Goal: Find specific page/section: Find specific page/section

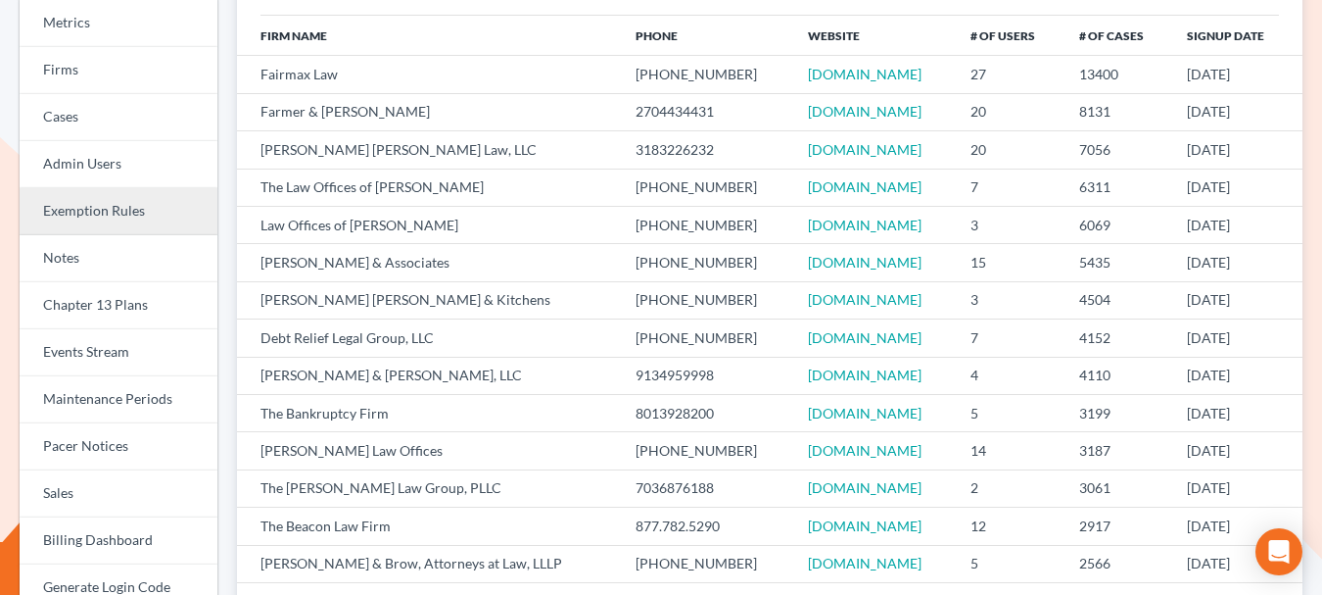
scroll to position [240, 0]
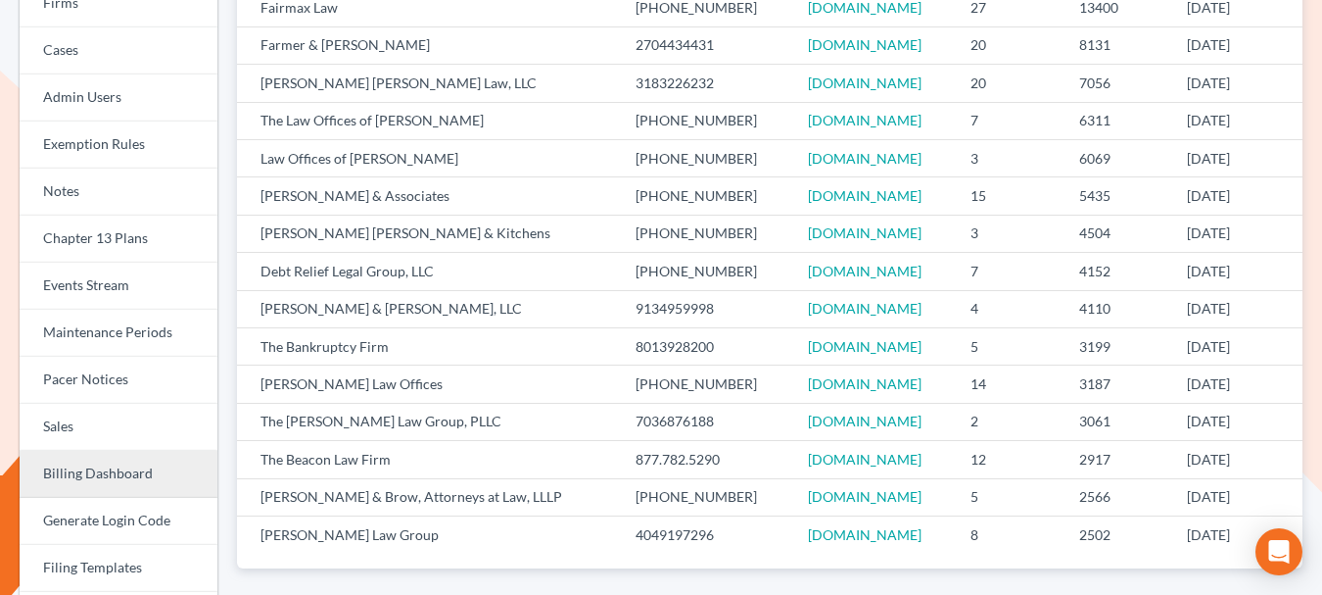
click at [99, 467] on link "Billing Dashboard" at bounding box center [119, 474] width 198 height 47
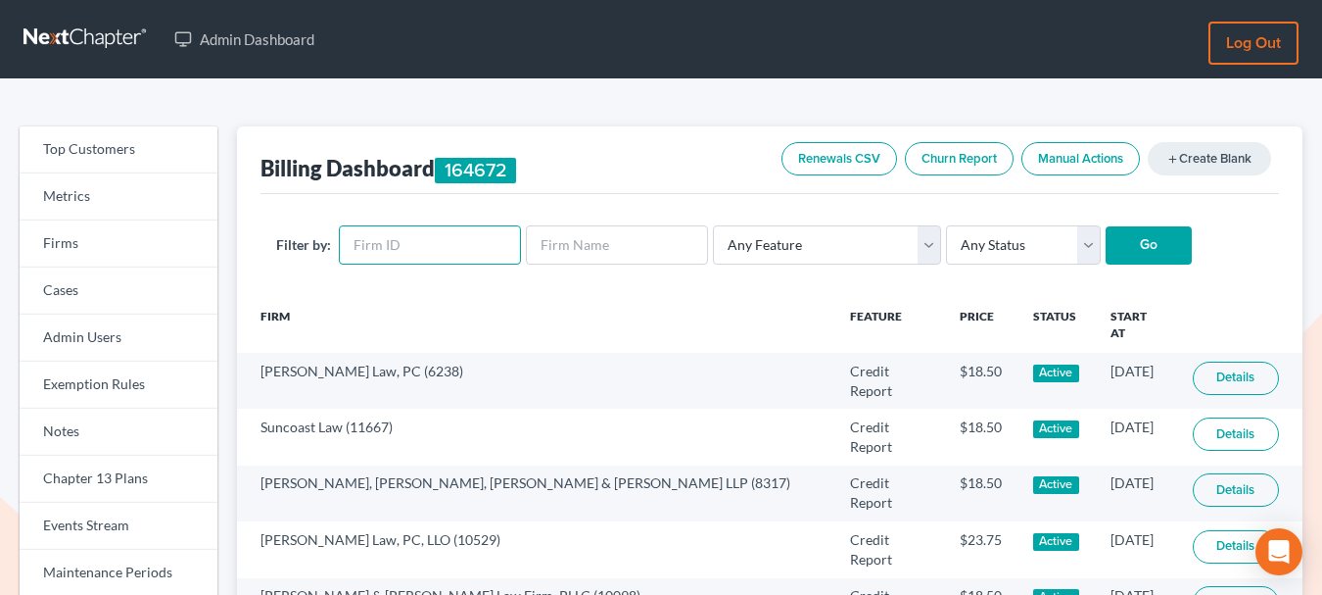
click at [367, 244] on input "text" at bounding box center [430, 244] width 182 height 39
paste input "10499"
type input "10499"
click at [1116, 252] on input "Go" at bounding box center [1149, 245] width 86 height 39
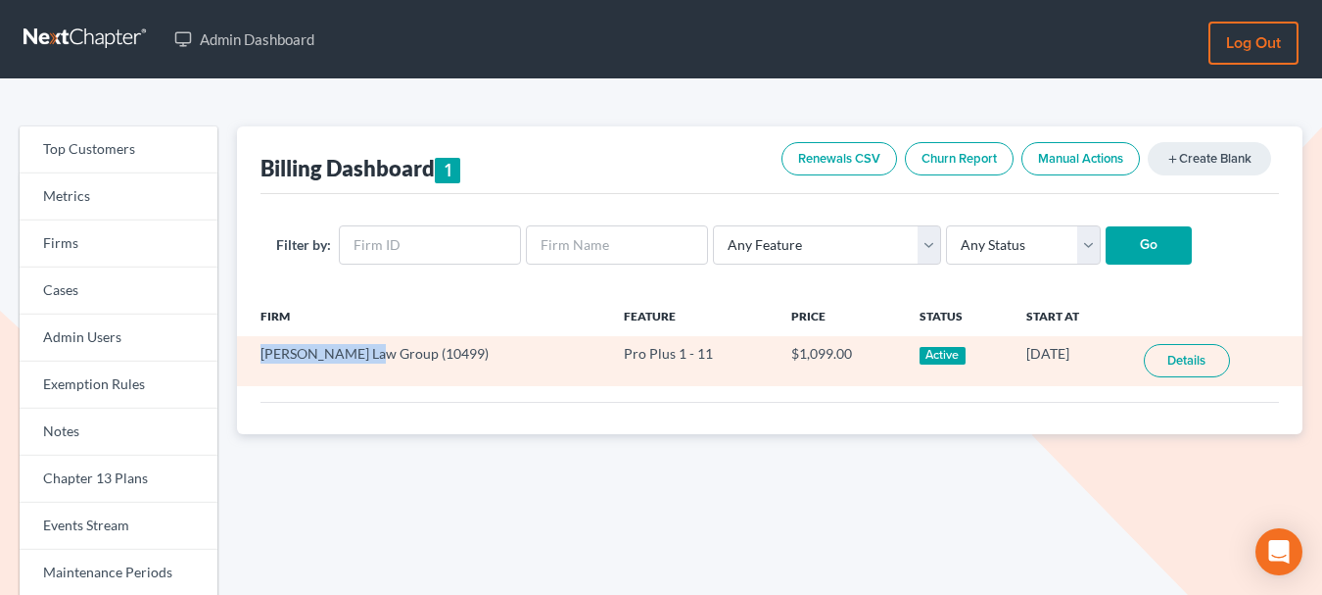
drag, startPoint x: 259, startPoint y: 356, endPoint x: 372, endPoint y: 358, distance: 113.7
click at [372, 358] on td "Cosner Law Group (10499)" at bounding box center [423, 361] width 372 height 50
copy td "Cosner Law Group"
click at [1182, 357] on link "Details" at bounding box center [1187, 360] width 86 height 33
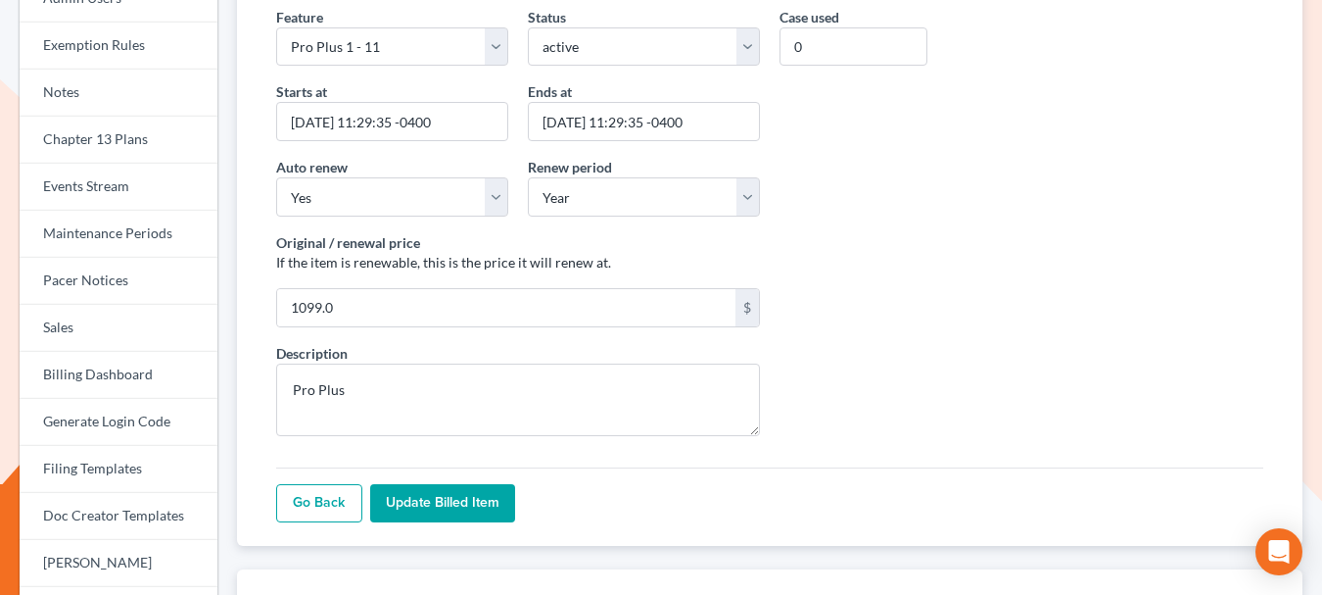
scroll to position [70, 0]
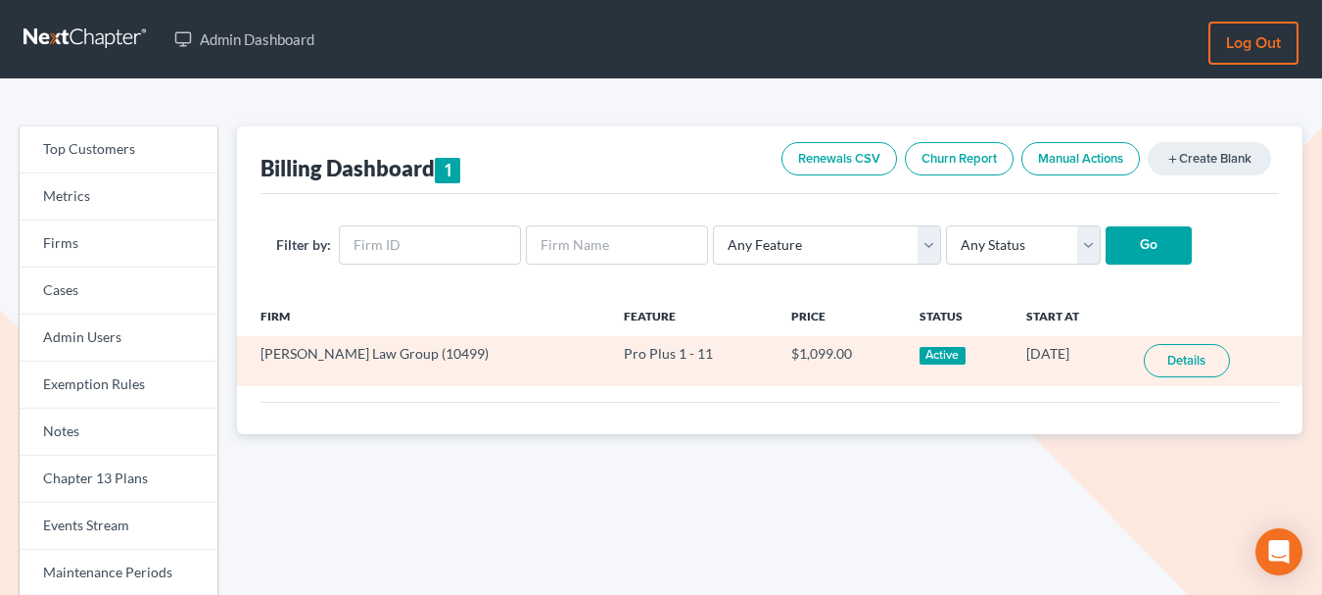
click at [385, 355] on td "Cosner Law Group (10499)" at bounding box center [423, 361] width 372 height 50
copy td "10499"
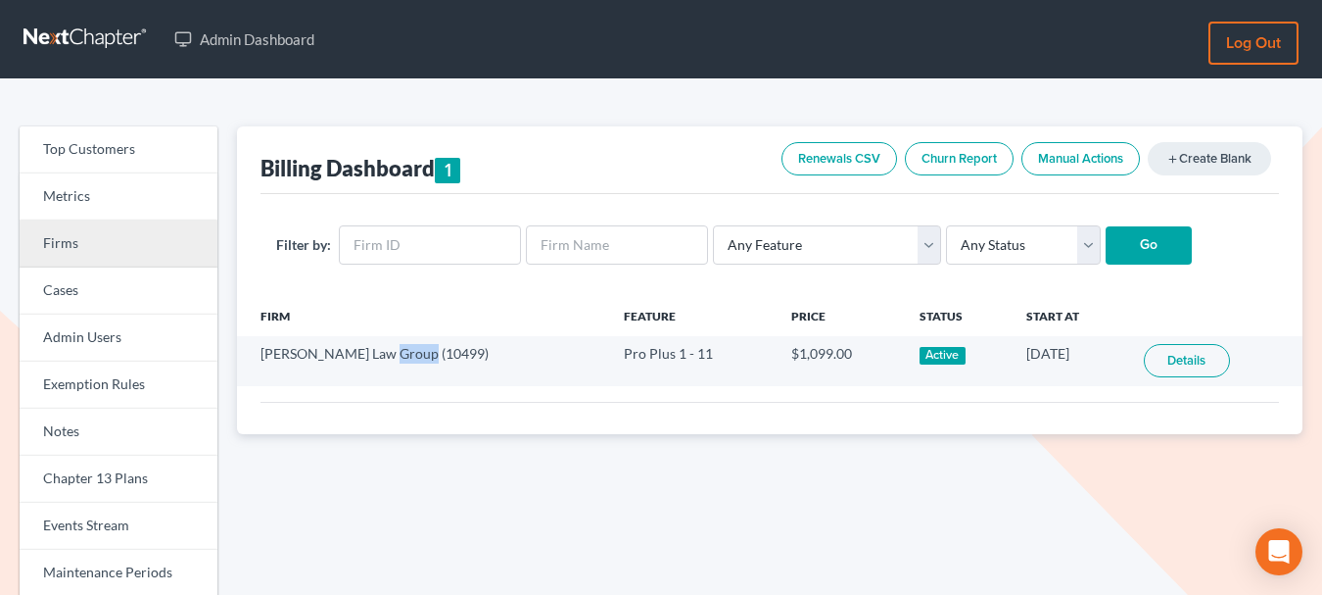
click at [84, 245] on link "Firms" at bounding box center [119, 243] width 198 height 47
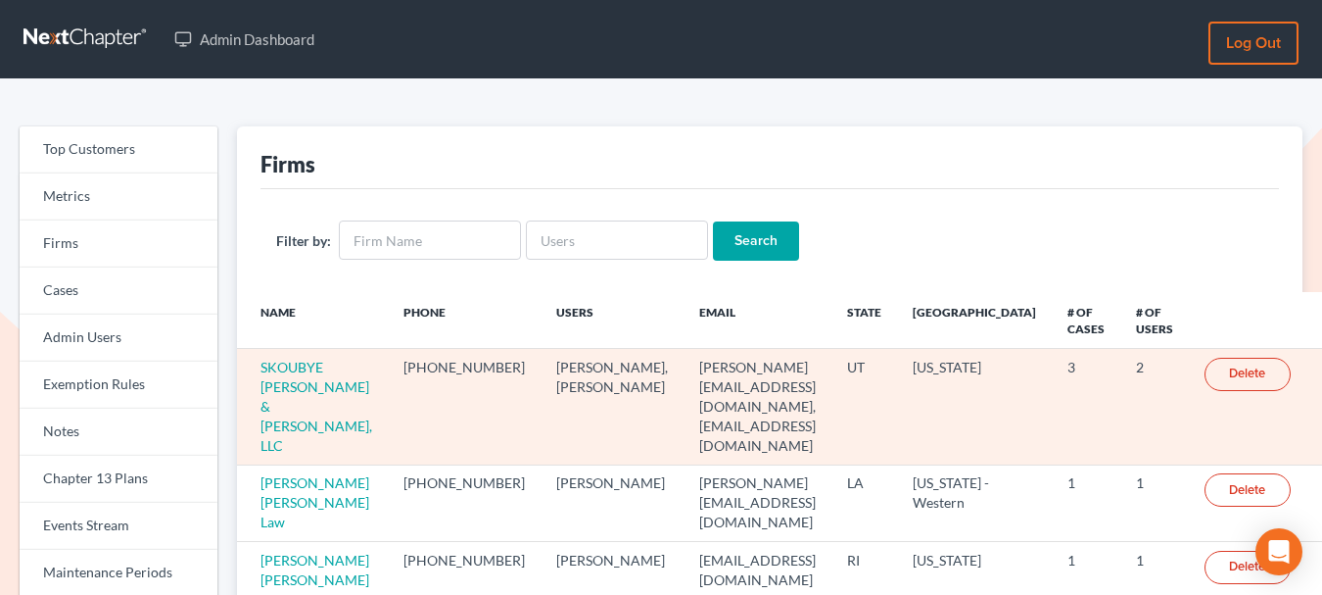
click at [314, 376] on td "SKOUBYE NIELSON & JOHANSEN, LLC" at bounding box center [312, 407] width 151 height 116
click at [290, 376] on td "SKOUBYE NIELSON & JOHANSEN, LLC" at bounding box center [312, 407] width 151 height 116
click at [302, 373] on link "SKOUBYE NIELSON & JOHANSEN, LLC" at bounding box center [317, 405] width 112 height 95
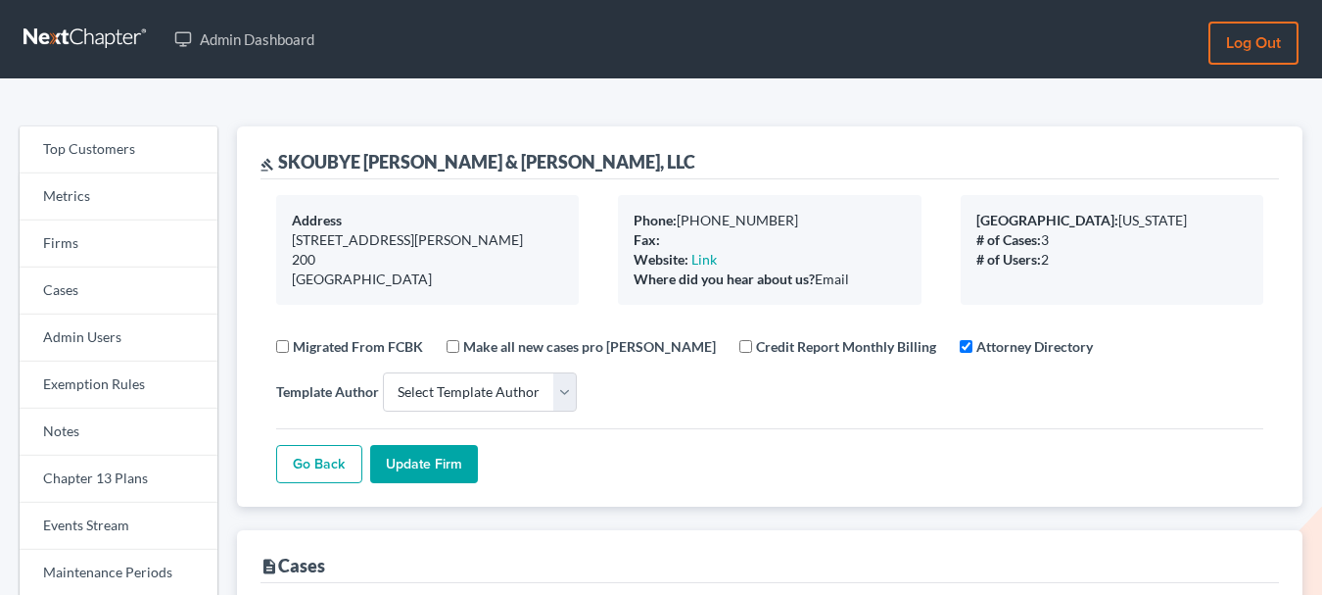
select select
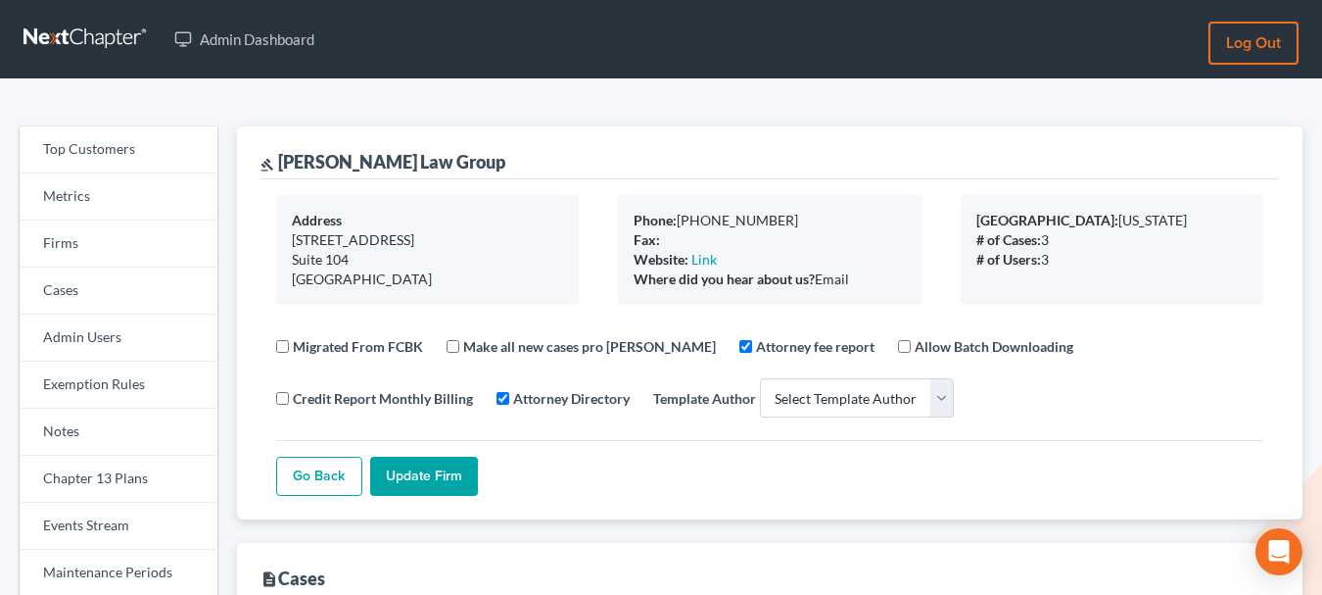
select select
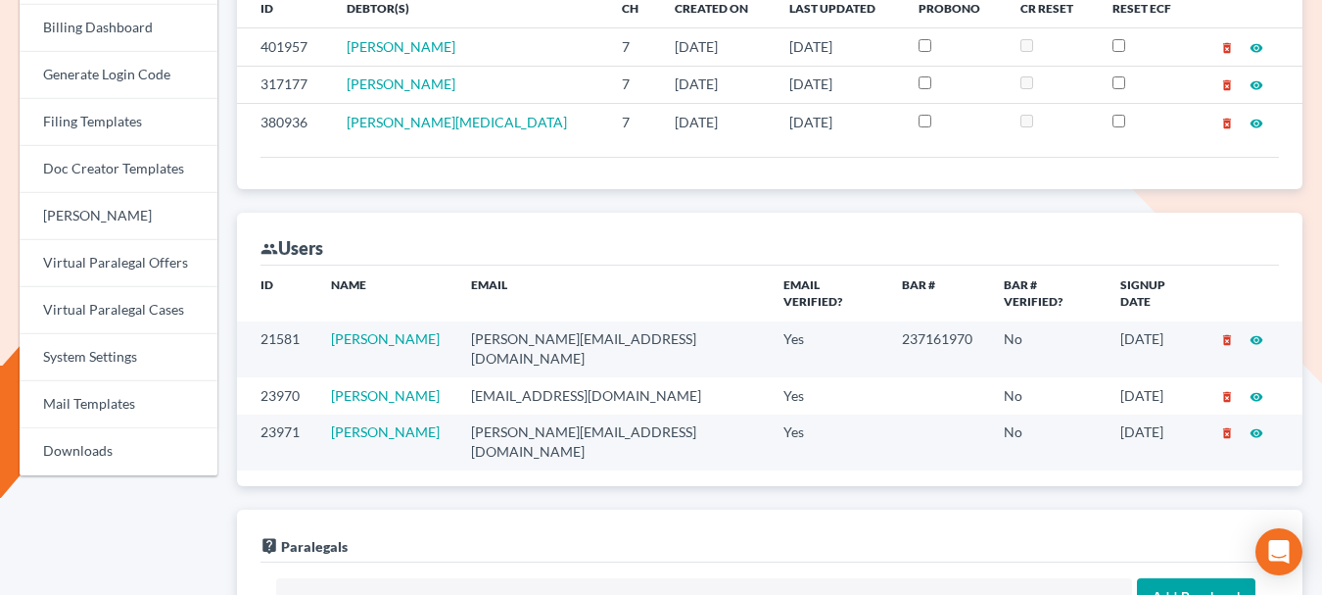
scroll to position [753, 0]
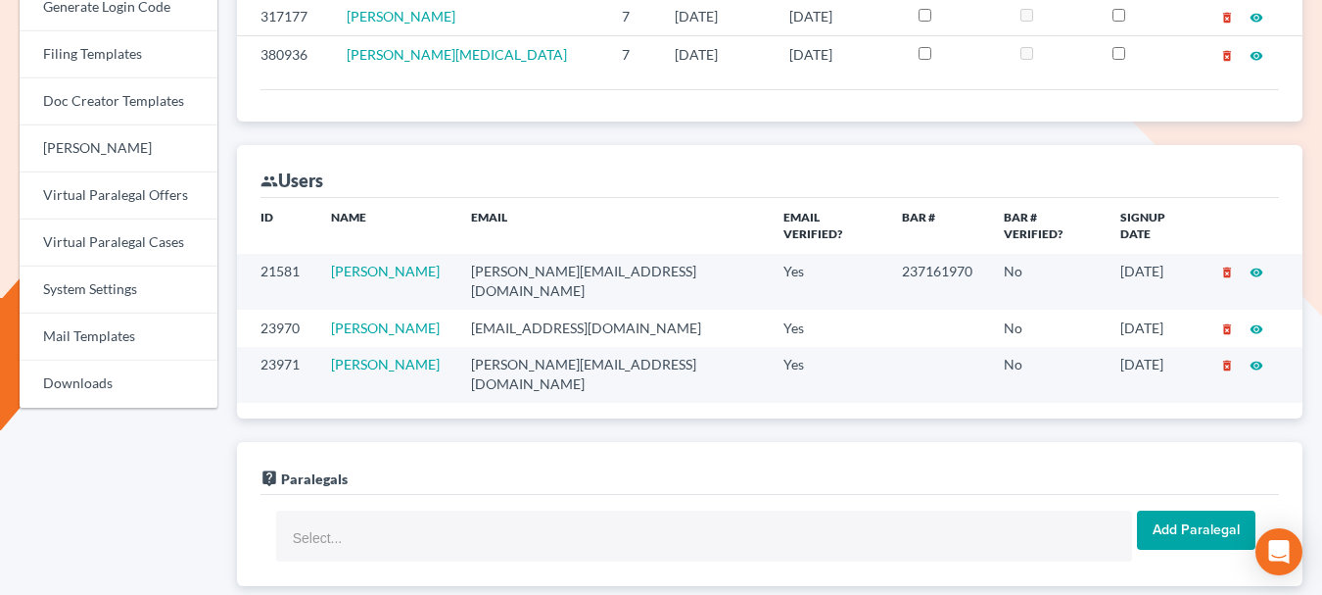
click at [561, 256] on td "[PERSON_NAME][EMAIL_ADDRESS][DOMAIN_NAME]" at bounding box center [611, 282] width 312 height 56
click at [561, 256] on td "cosner@cosnerlaw.com" at bounding box center [611, 282] width 312 height 56
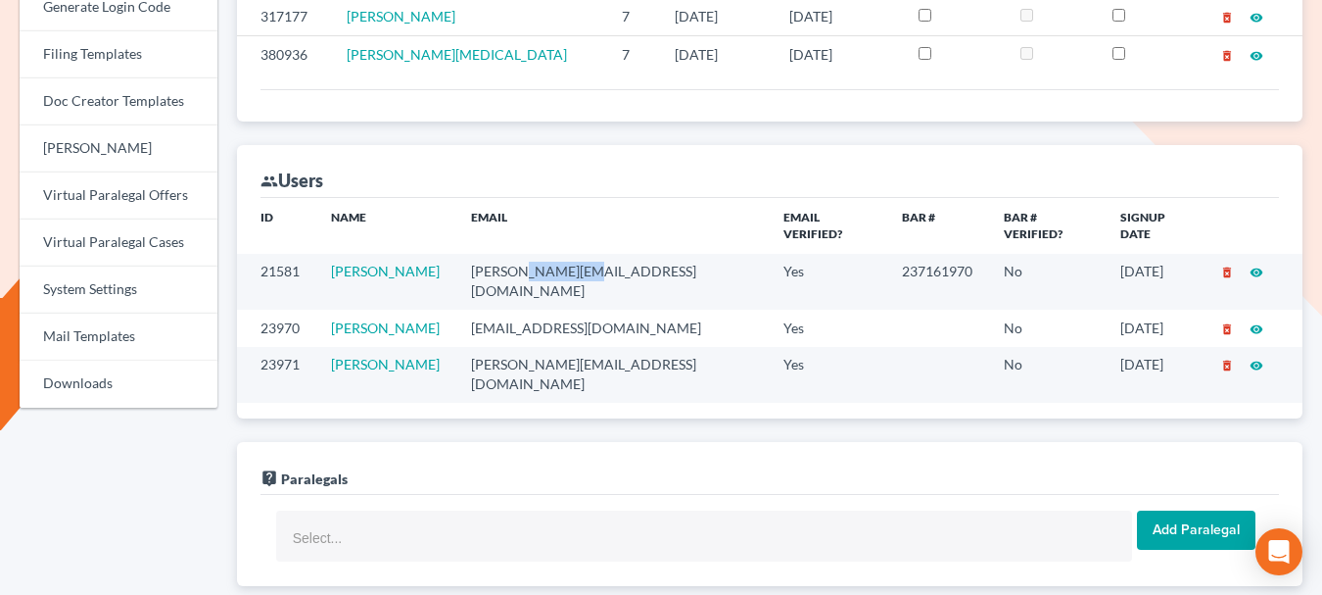
copy td "cosnerlaw"
drag, startPoint x: 471, startPoint y: 255, endPoint x: 608, endPoint y: 258, distance: 137.2
click at [608, 258] on td "cosner@cosnerlaw.com" at bounding box center [611, 282] width 312 height 56
copy td "cosner@cosnerlaw.com"
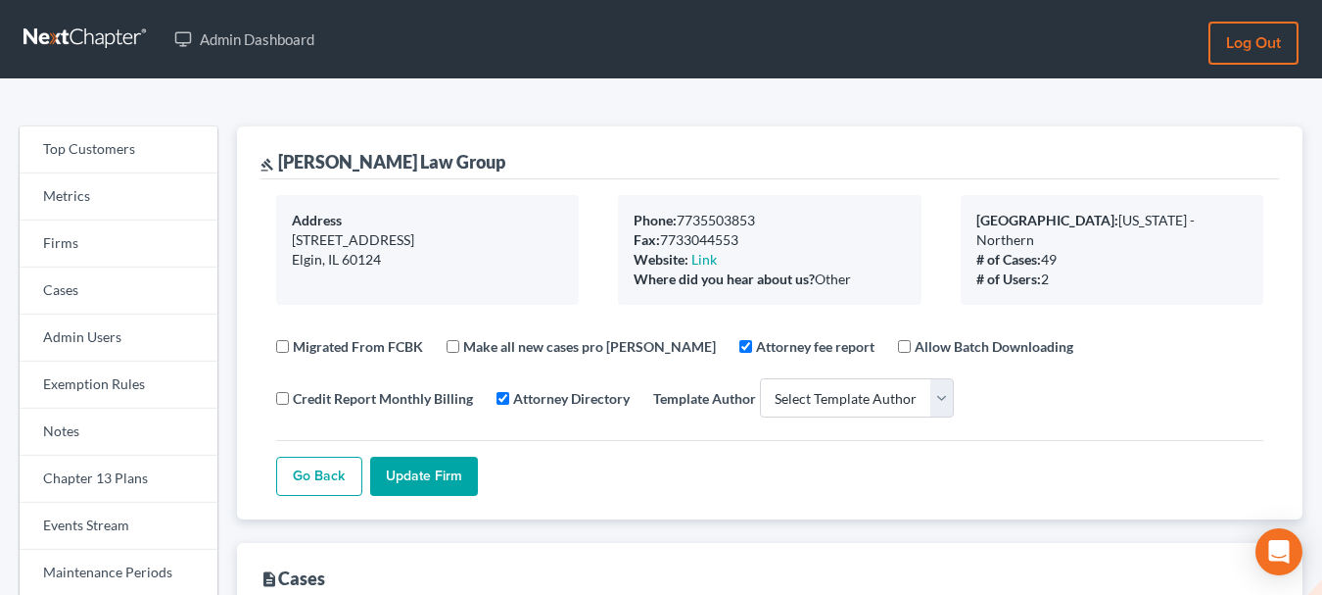
select select
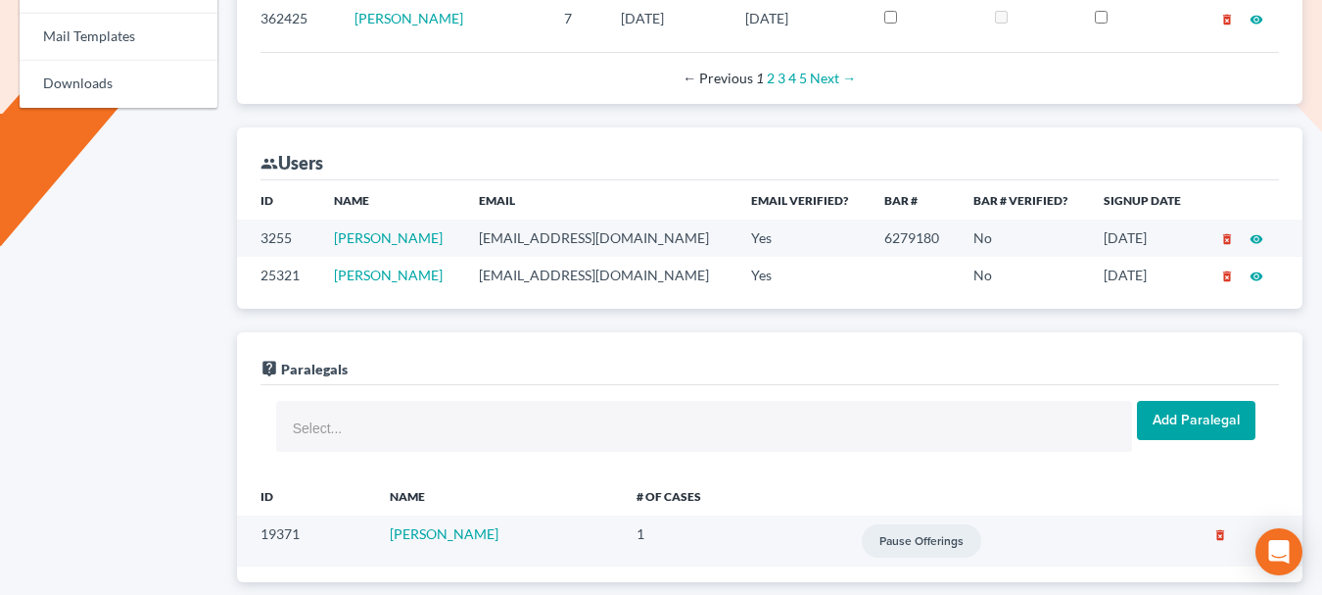
scroll to position [1103, 0]
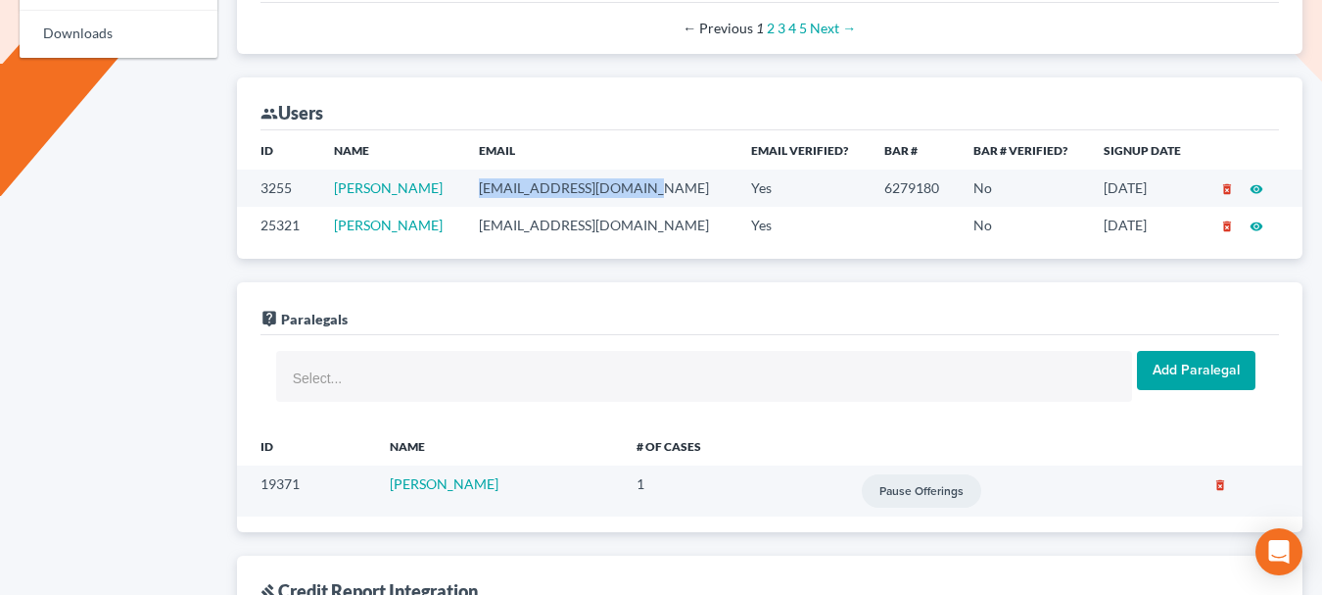
drag, startPoint x: 500, startPoint y: 188, endPoint x: 656, endPoint y: 191, distance: 156.7
click at [656, 191] on td "jjackson@jalawgroup.com" at bounding box center [598, 187] width 271 height 36
copy td "jjackson@jalawgroup.com"
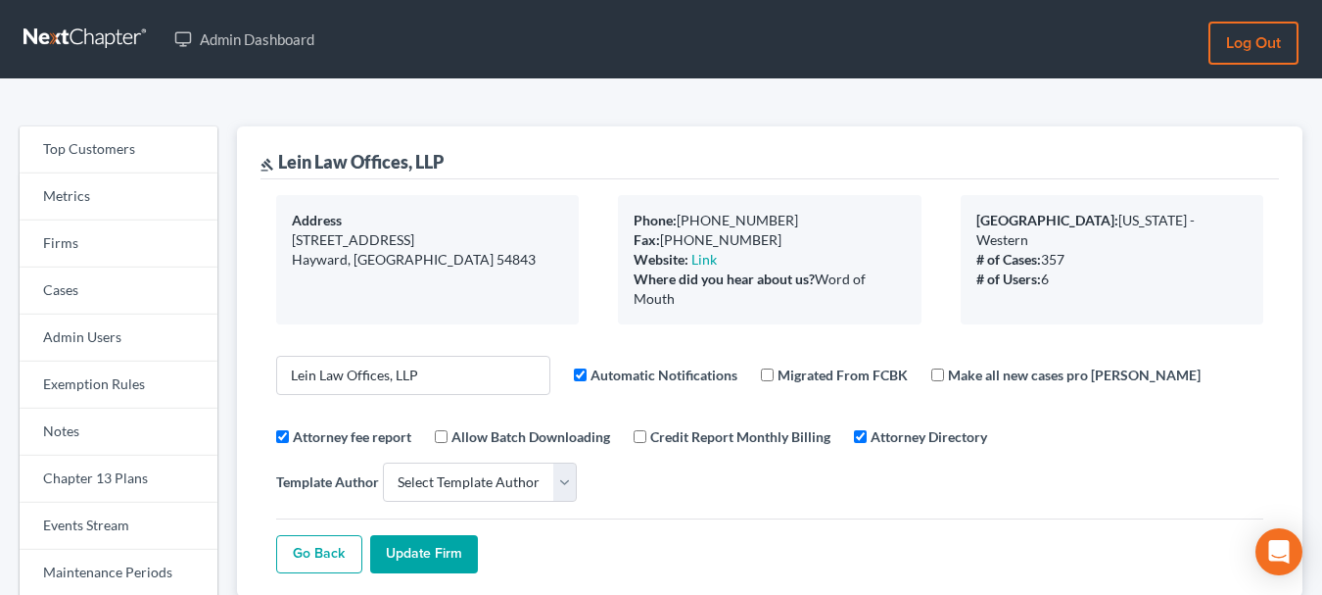
select select
drag, startPoint x: 278, startPoint y: 160, endPoint x: 442, endPoint y: 163, distance: 163.6
click at [442, 163] on div "gavel Lein Law Offices, LLP" at bounding box center [352, 162] width 183 height 24
copy div "Lein Law Offices, LLP"
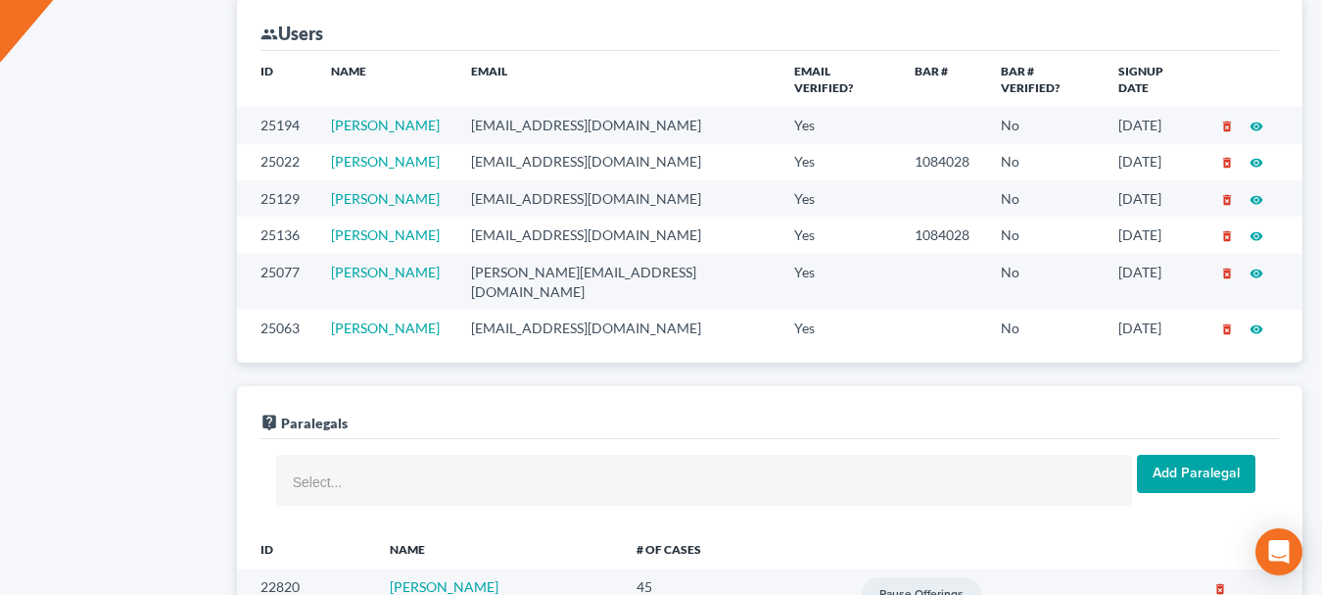
scroll to position [1237, 0]
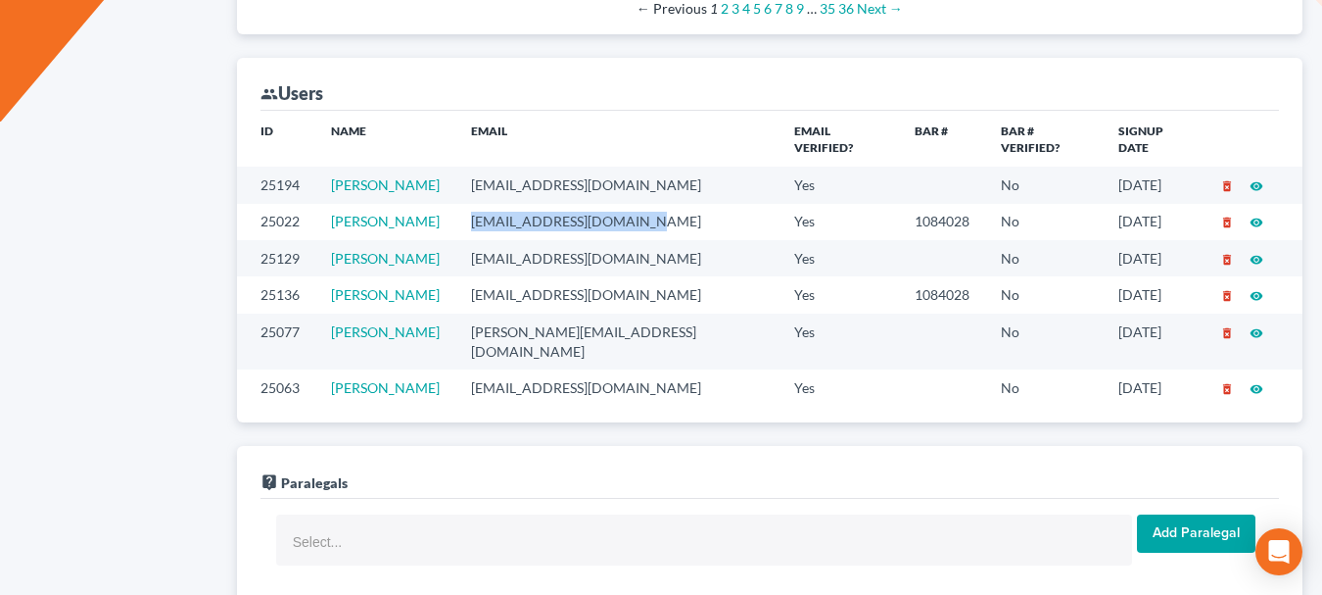
drag, startPoint x: 465, startPoint y: 168, endPoint x: 619, endPoint y: 170, distance: 153.8
click at [619, 204] on td "mlein@leinlawoffices.com" at bounding box center [616, 222] width 323 height 36
copy td "mlein@leinlawoffices.com"
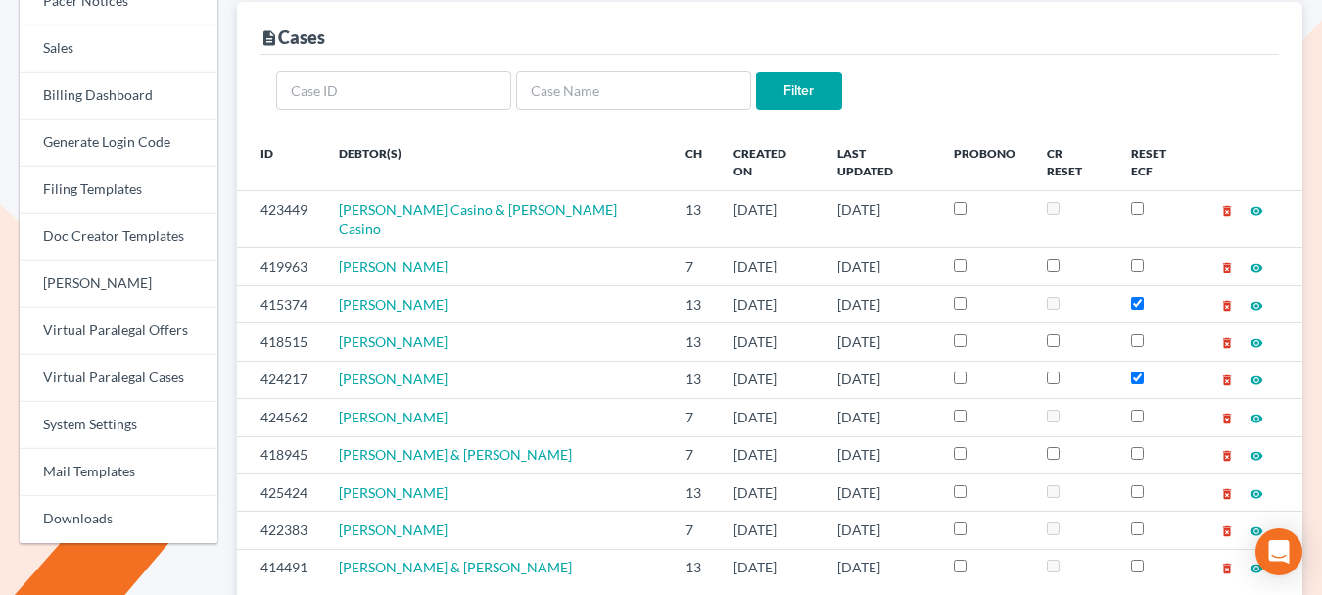
scroll to position [594, 0]
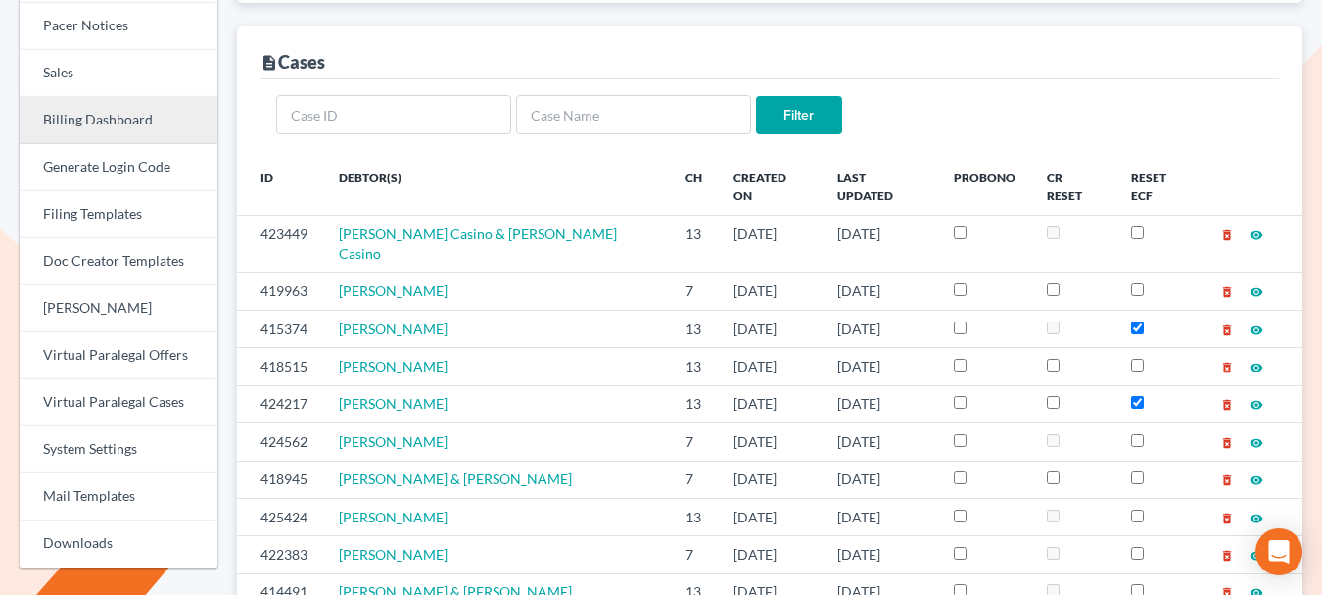
click at [70, 126] on link "Billing Dashboard" at bounding box center [119, 120] width 198 height 47
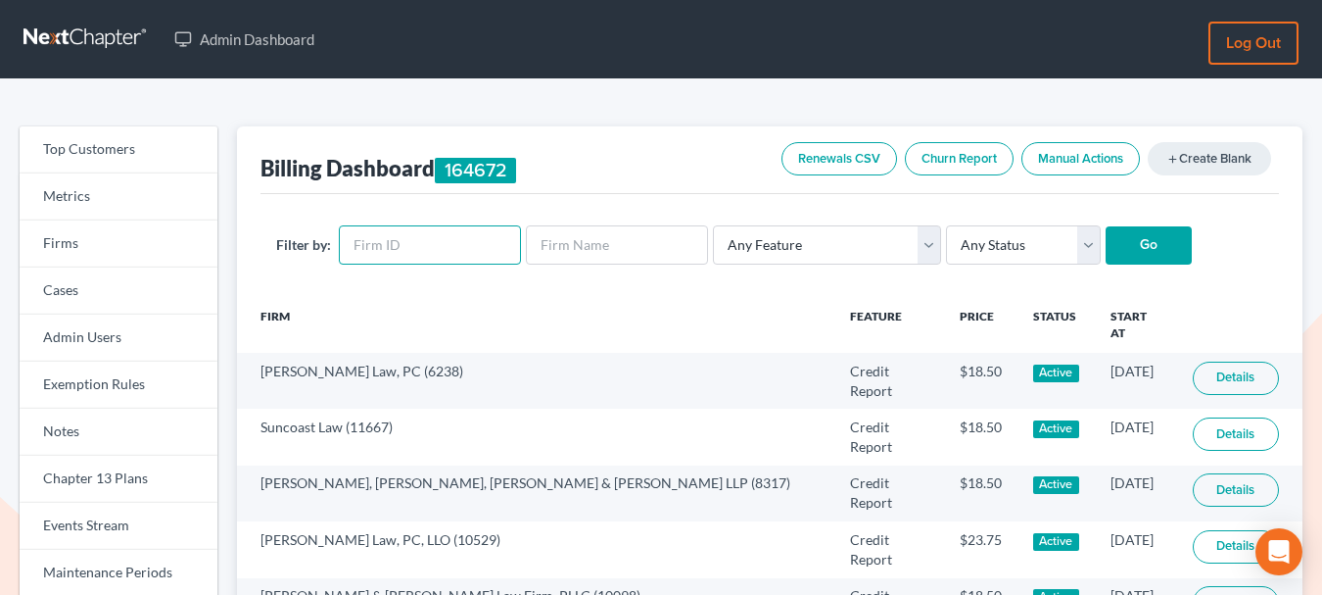
click at [412, 250] on input "text" at bounding box center [430, 244] width 182 height 39
paste input "2319"
type input "2319"
click at [1155, 237] on input "Go" at bounding box center [1149, 245] width 86 height 39
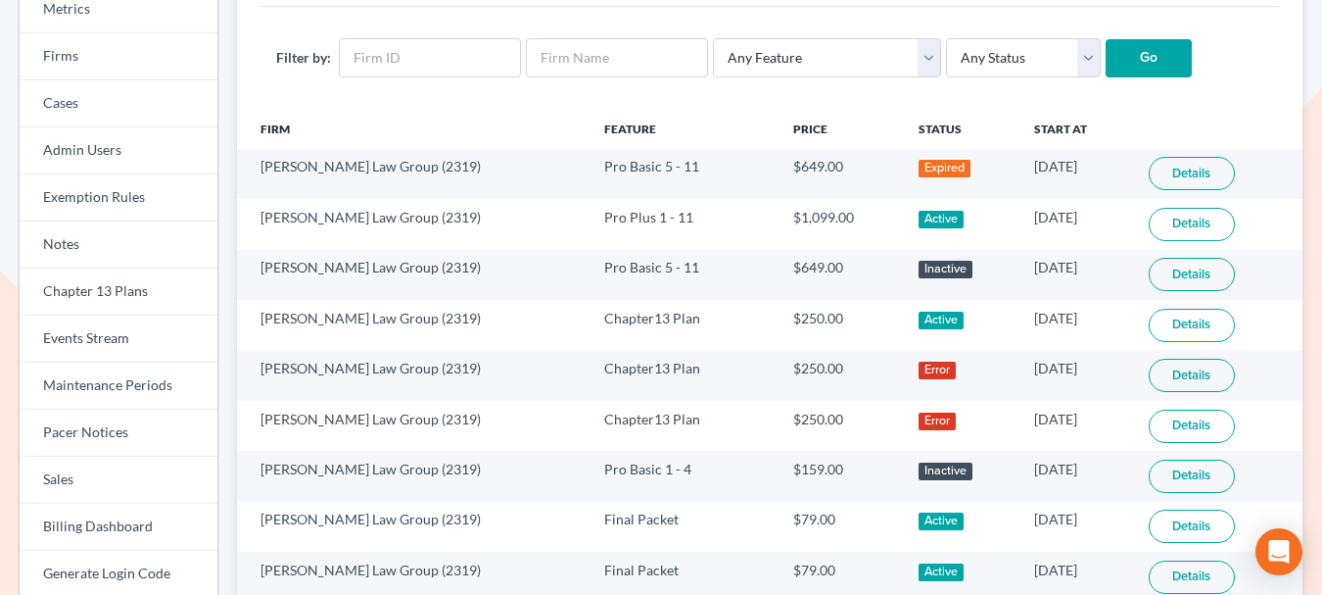
scroll to position [189, 0]
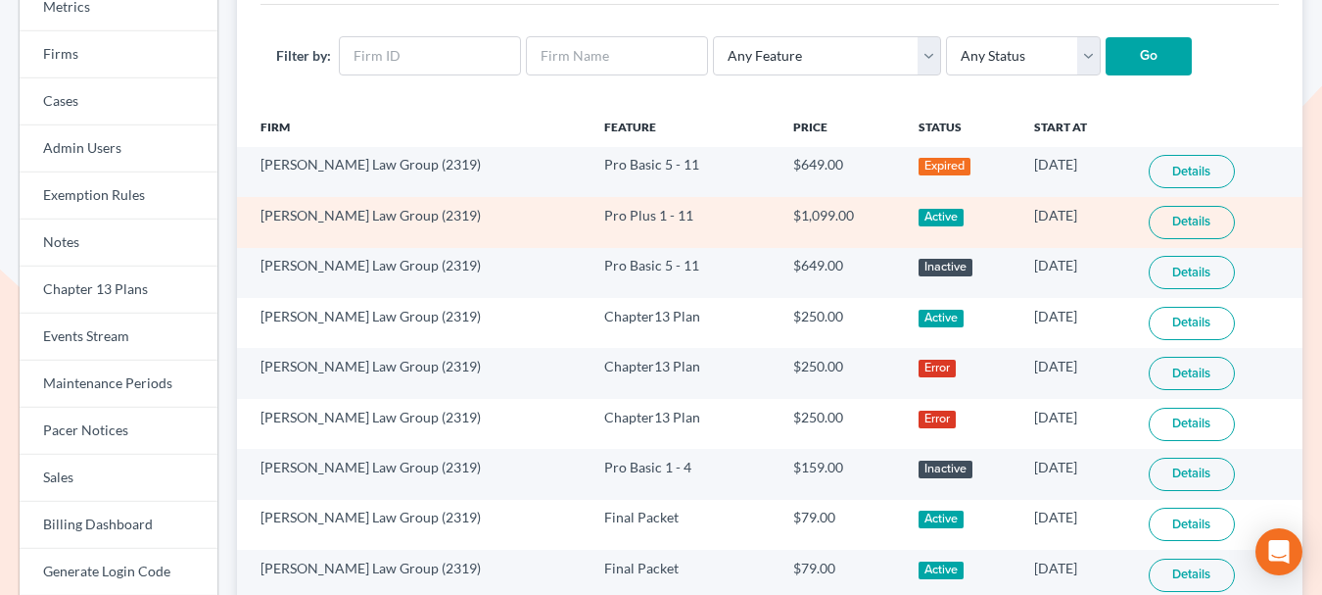
click at [1162, 216] on link "Details" at bounding box center [1192, 222] width 86 height 33
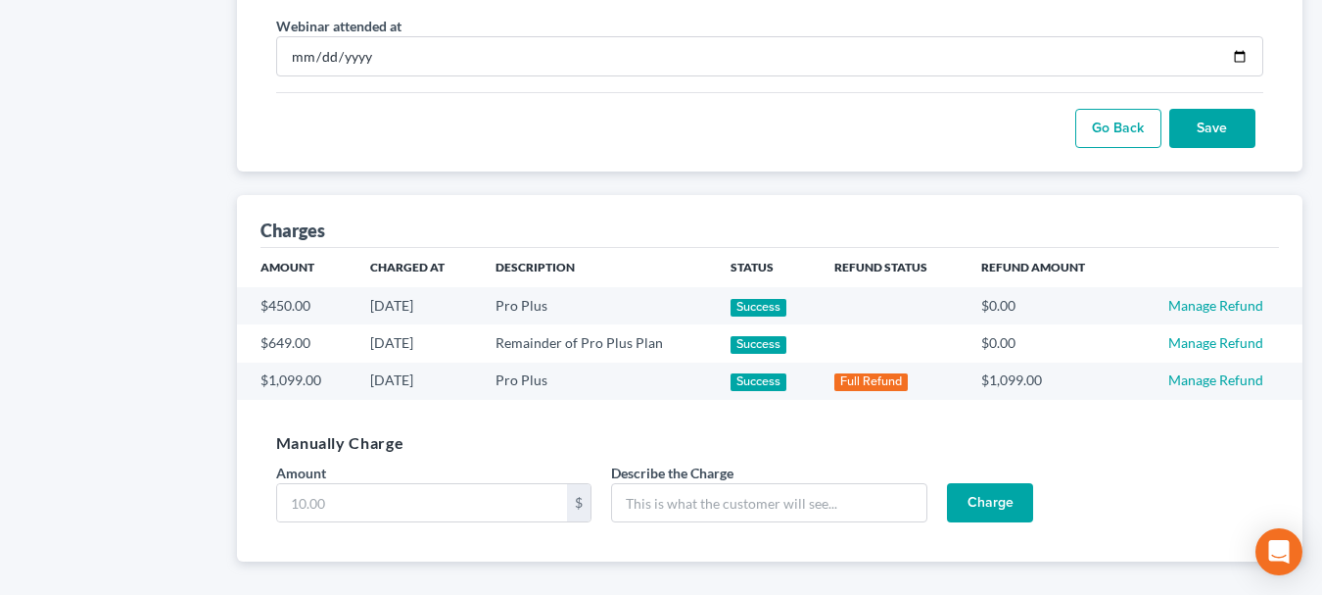
scroll to position [1200, 0]
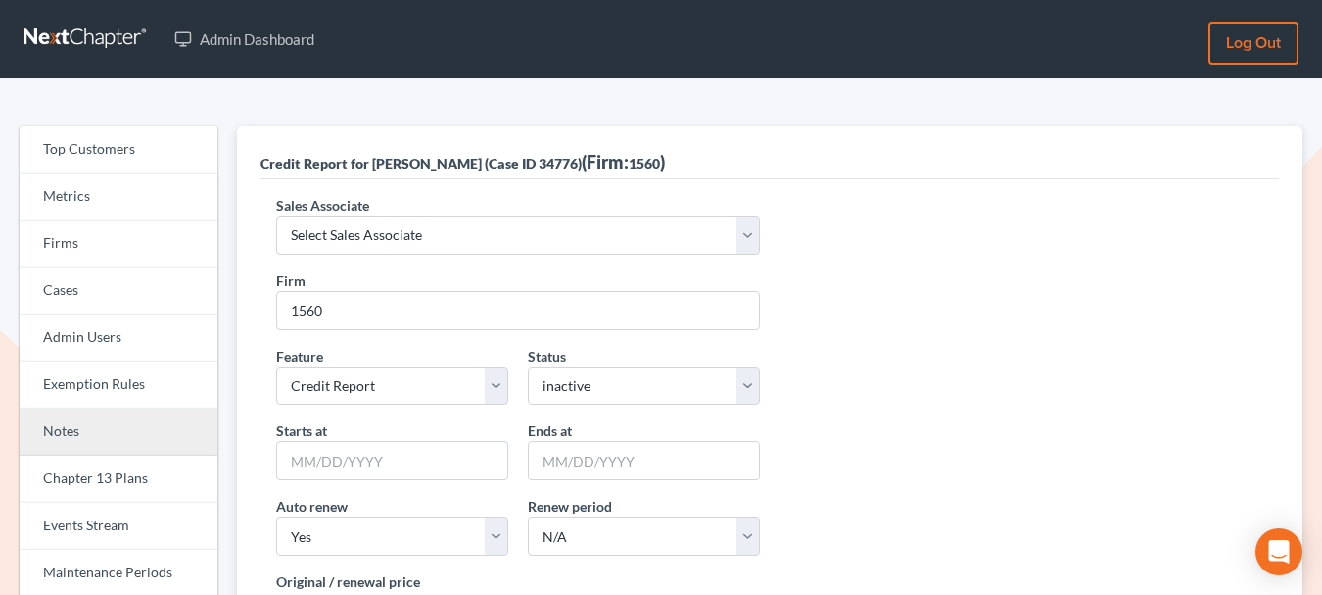
scroll to position [205, 0]
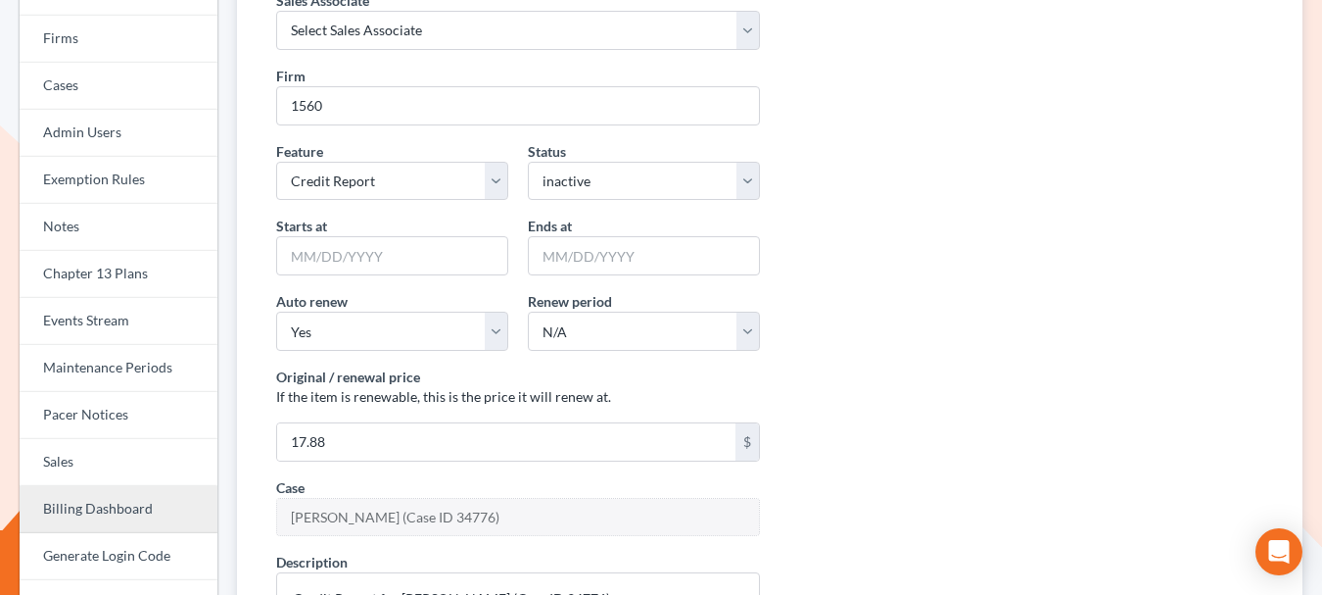
click at [89, 506] on link "Billing Dashboard" at bounding box center [119, 509] width 198 height 47
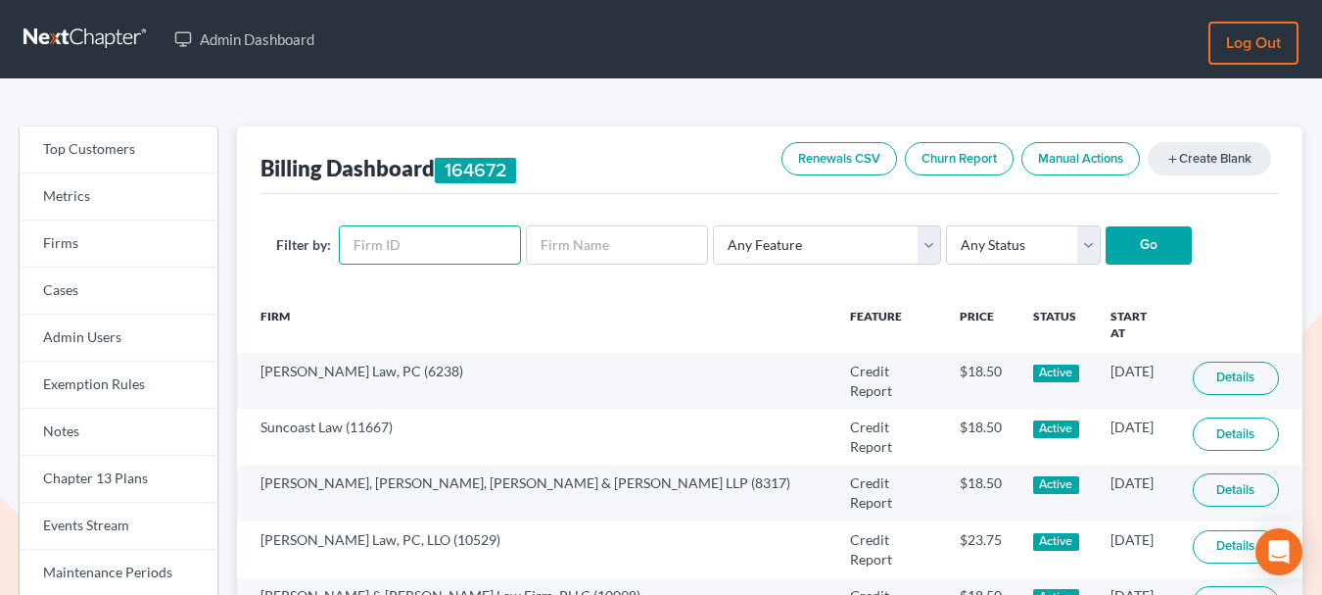
click at [425, 254] on input "text" at bounding box center [430, 244] width 182 height 39
paste input "12038"
type input "12038"
click at [1142, 259] on input "Go" at bounding box center [1149, 245] width 86 height 39
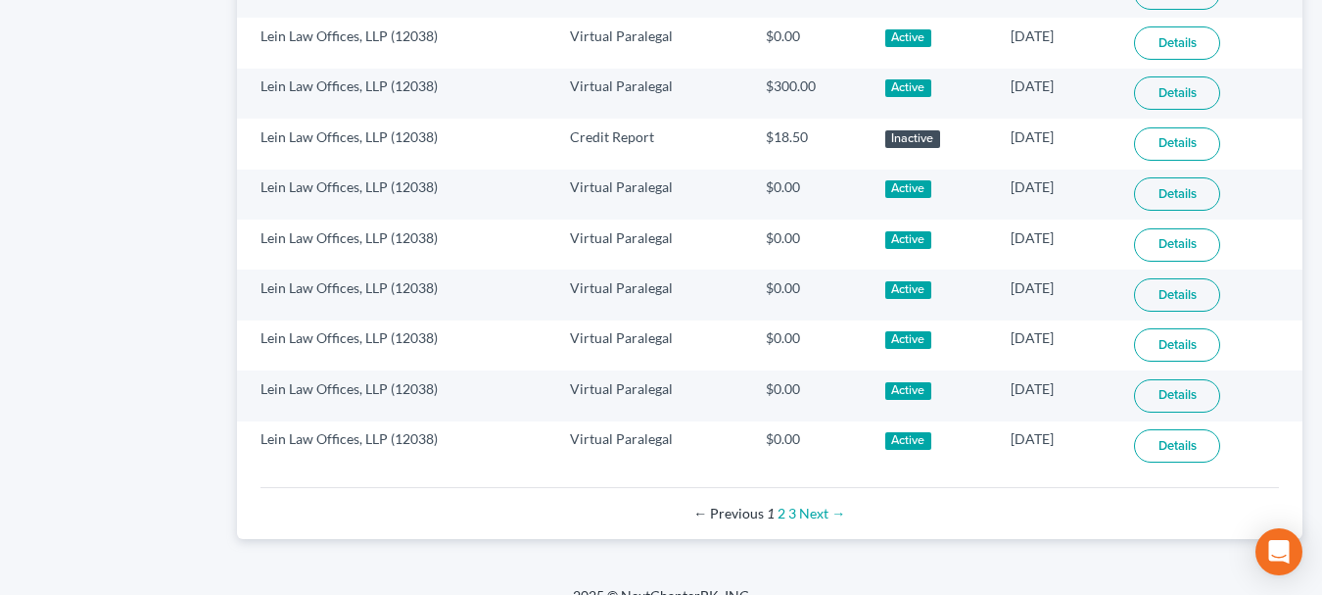
scroll to position [1403, 0]
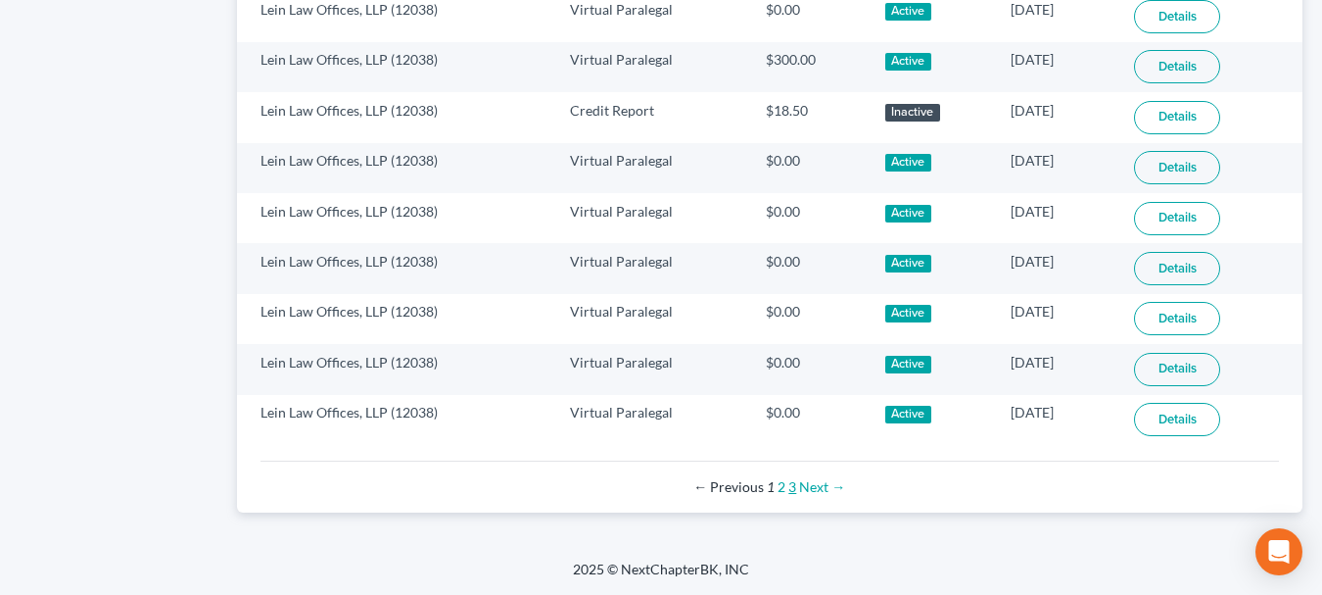
click at [792, 490] on link "3" at bounding box center [792, 486] width 8 height 17
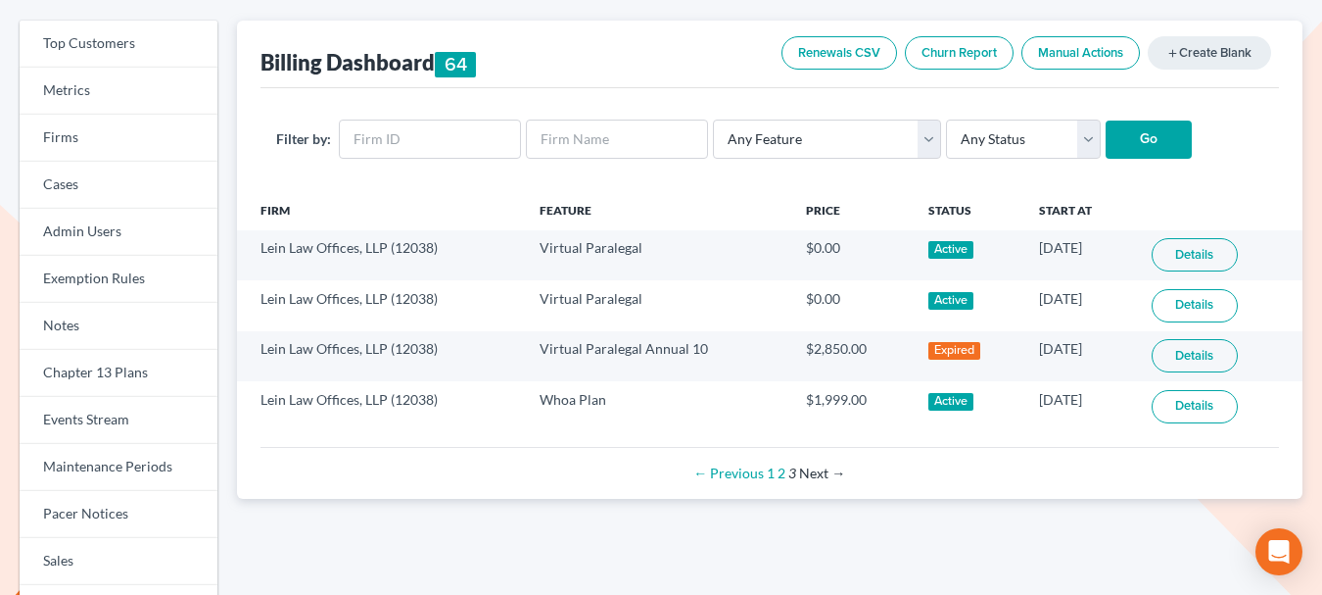
scroll to position [141, 0]
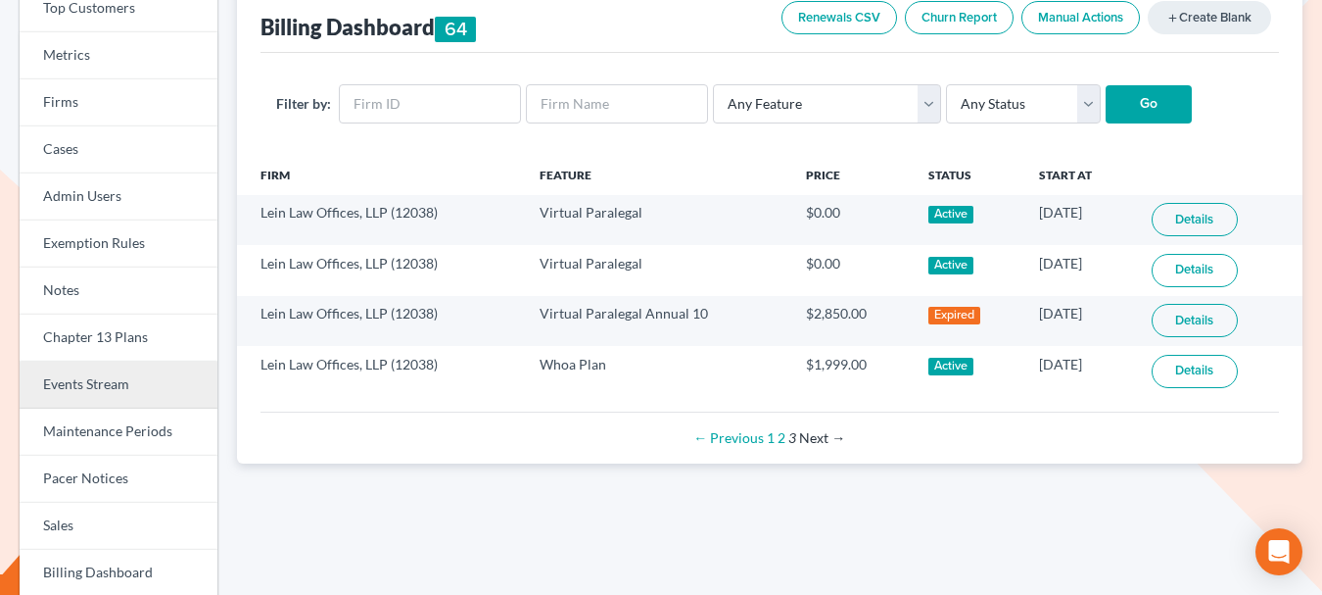
click at [109, 394] on link "Events Stream" at bounding box center [119, 384] width 198 height 47
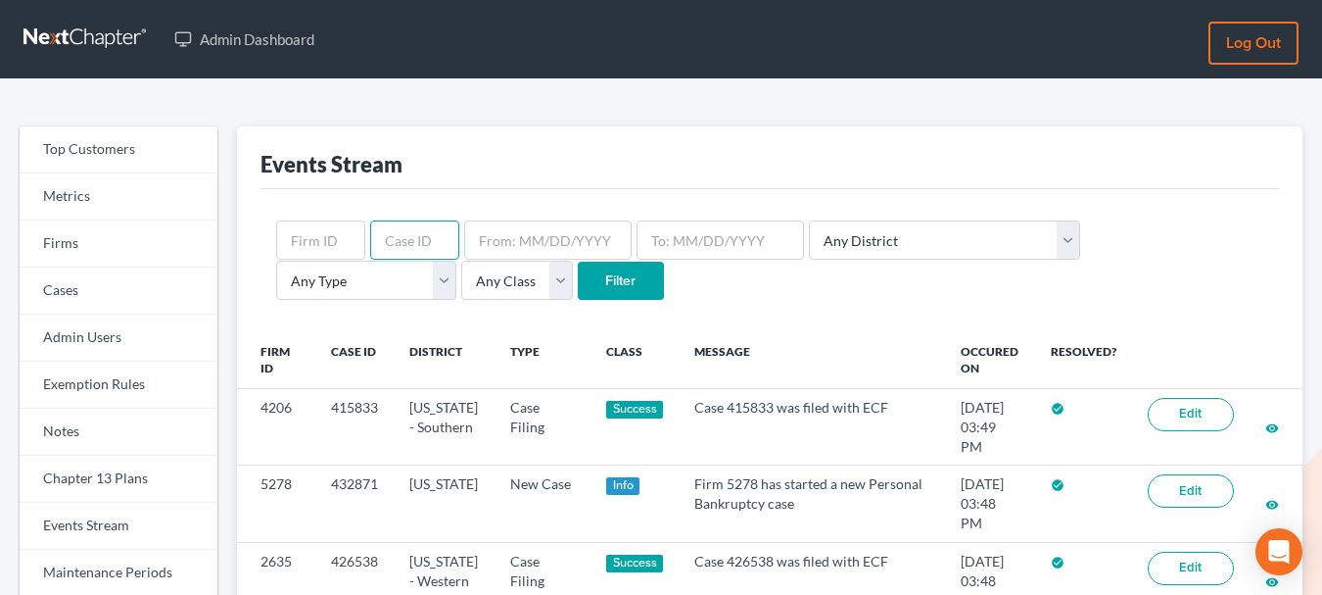
click at [414, 242] on input "text" at bounding box center [414, 239] width 89 height 39
paste input "413365"
type input "413365"
click at [578, 272] on input "Filter" at bounding box center [621, 281] width 86 height 39
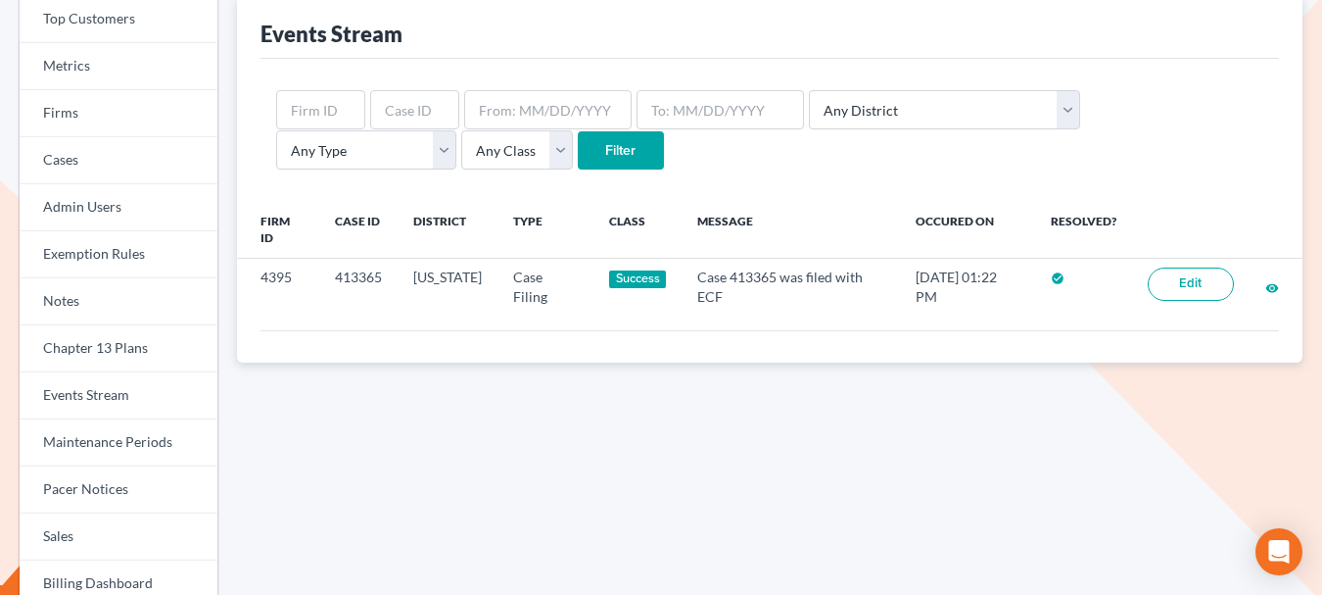
scroll to position [162, 0]
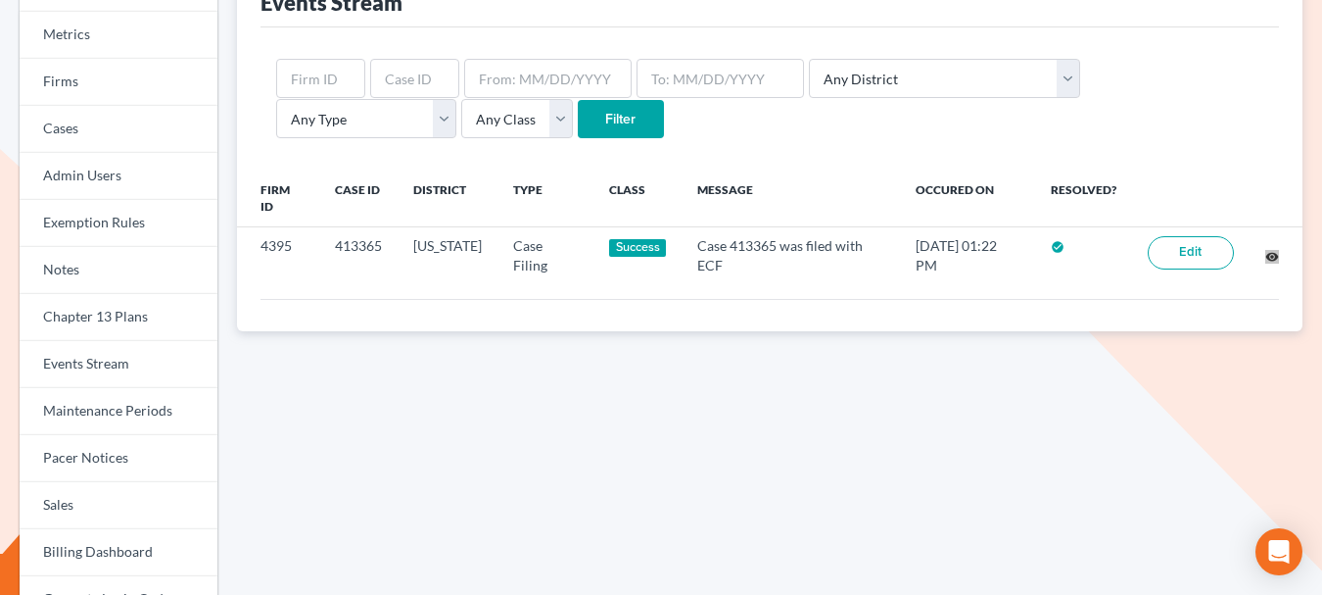
drag, startPoint x: 1272, startPoint y: 252, endPoint x: 406, endPoint y: 585, distance: 927.6
click at [0, 0] on div "Top Customers Metrics Firms Cases Admin Users Exemption Rules Notes Chapter 13 …" at bounding box center [661, 490] width 1322 height 1144
